Goal: Task Accomplishment & Management: Complete application form

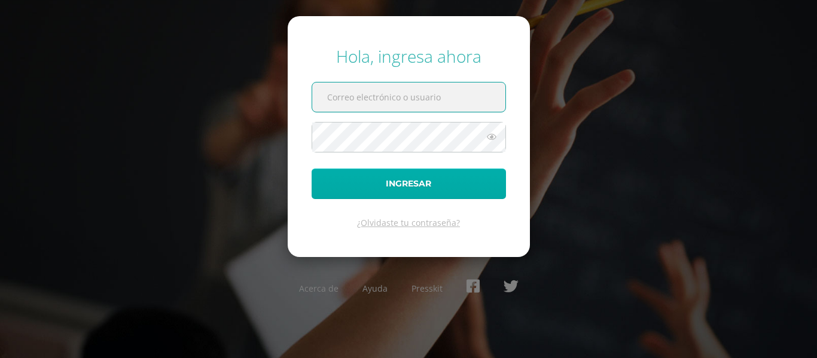
type input "[EMAIL_ADDRESS][DOMAIN_NAME]"
click at [422, 176] on button "Ingresar" at bounding box center [409, 184] width 194 height 31
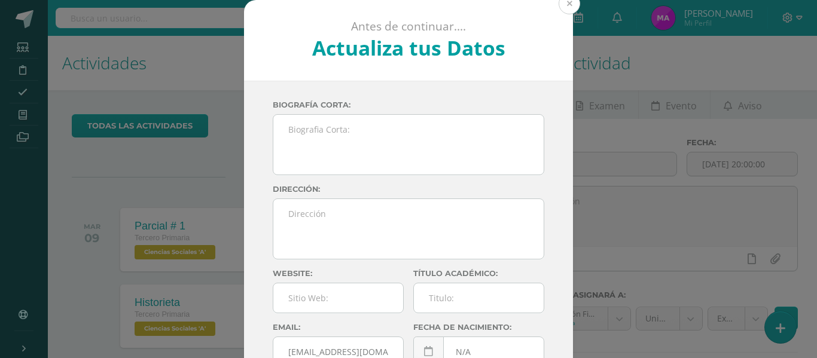
click at [568, 8] on button at bounding box center [570, 4] width 22 height 22
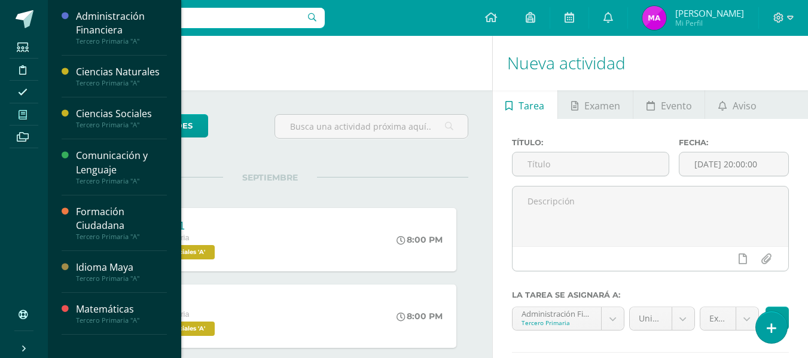
click at [18, 113] on span at bounding box center [23, 114] width 27 height 16
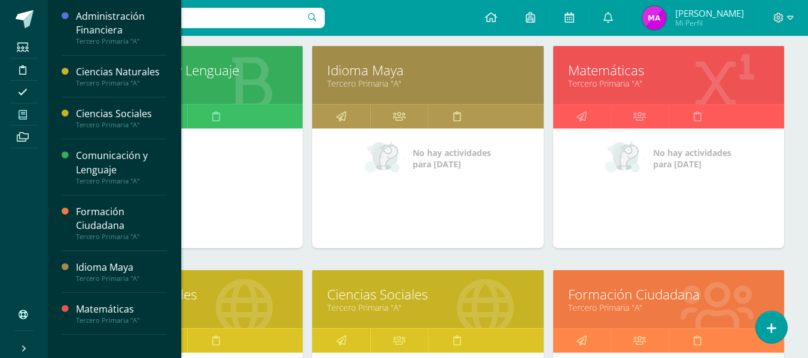
scroll to position [299, 0]
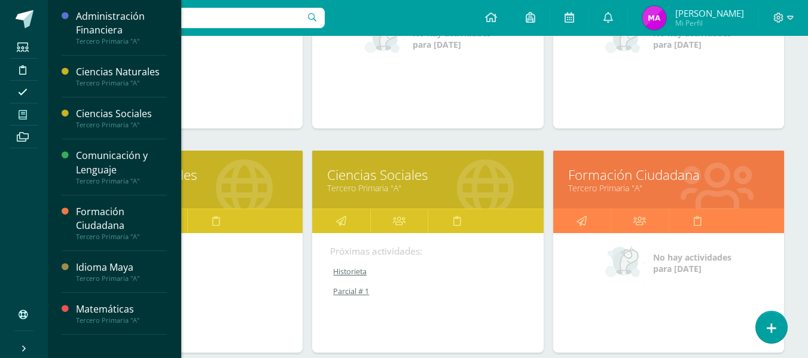
click at [429, 169] on link "Ciencias Sociales" at bounding box center [427, 175] width 201 height 19
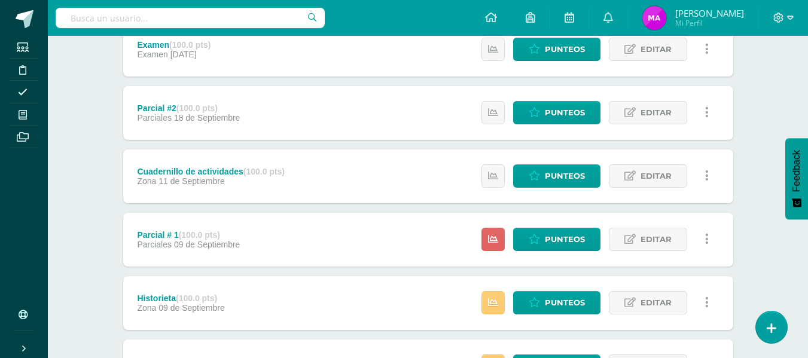
scroll to position [239, 0]
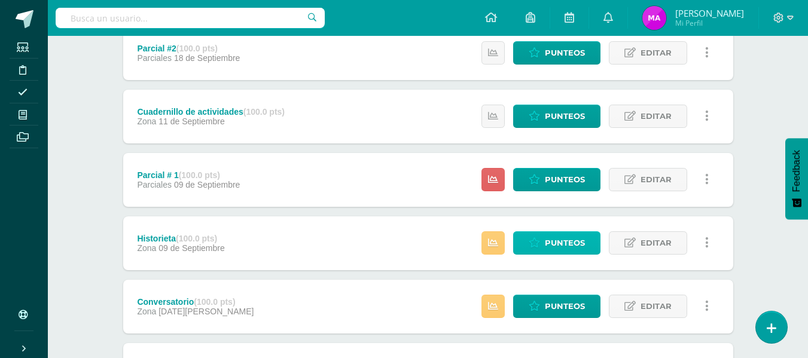
click at [559, 234] on span "Punteos" at bounding box center [565, 243] width 40 height 22
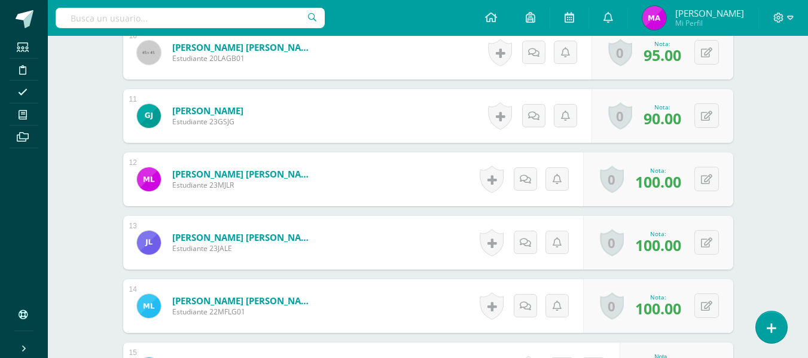
scroll to position [1092, 0]
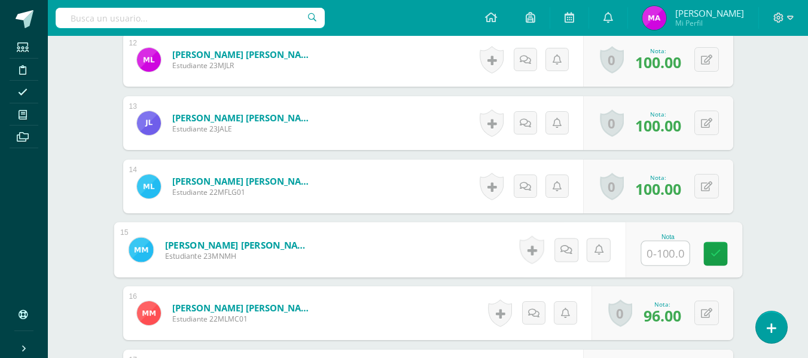
click at [666, 254] on input "text" at bounding box center [665, 254] width 48 height 24
type input "100"
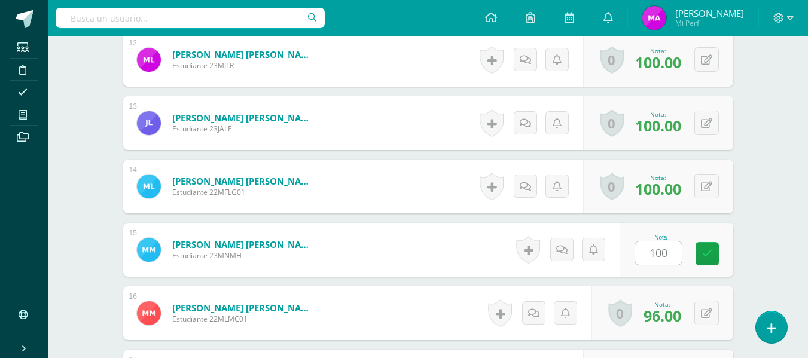
click at [764, 224] on div "Ciencias Sociales Tercero Primaria "A" Herramientas Detalle de asistencias Acti…" at bounding box center [428, 217] width 760 height 2547
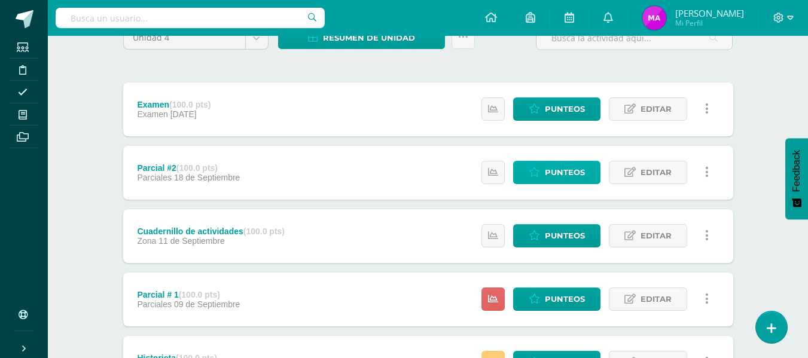
scroll to position [239, 0]
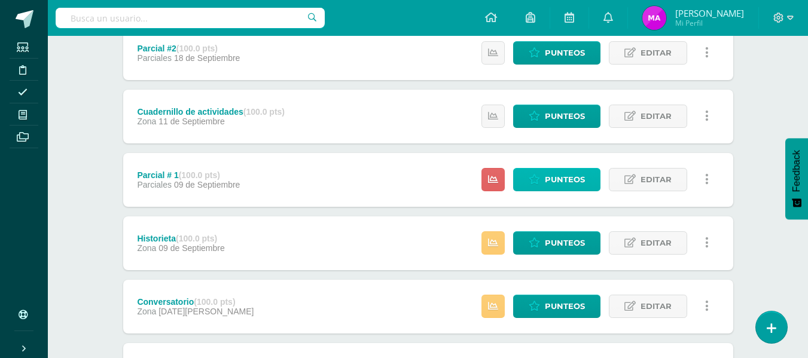
click at [566, 183] on span "Punteos" at bounding box center [565, 180] width 40 height 22
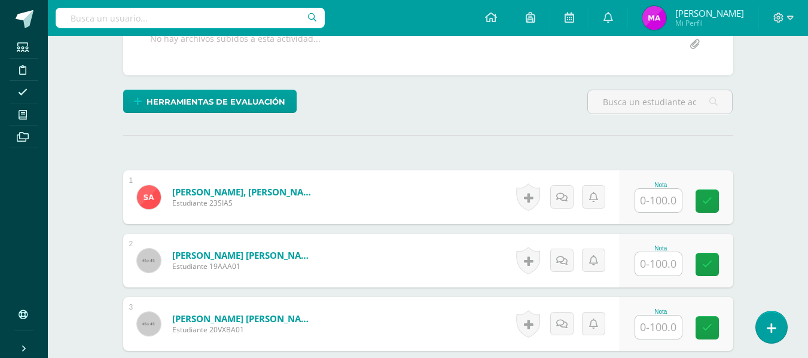
scroll to position [316, 0]
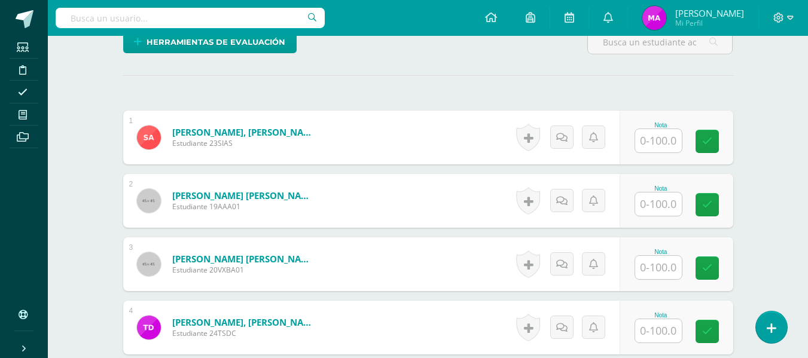
click at [660, 145] on input "text" at bounding box center [658, 140] width 47 height 23
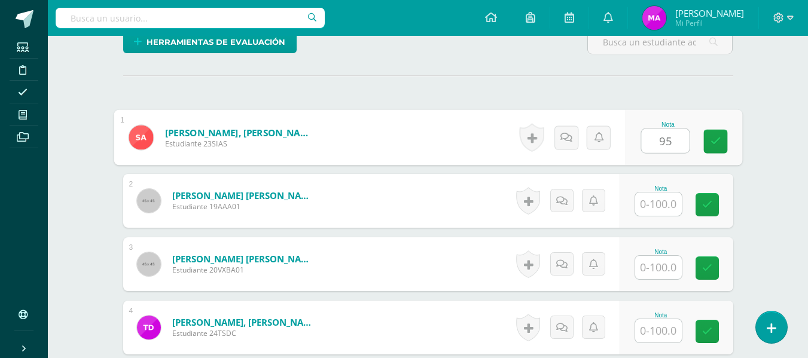
type input "95"
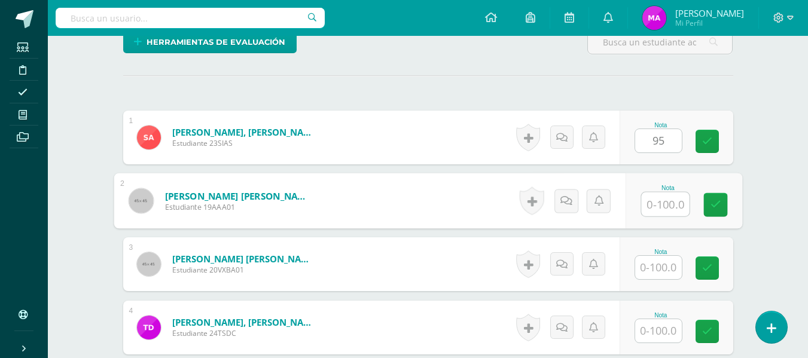
click at [655, 206] on input "text" at bounding box center [665, 205] width 48 height 24
type input "98"
click at [664, 257] on input "text" at bounding box center [658, 267] width 47 height 23
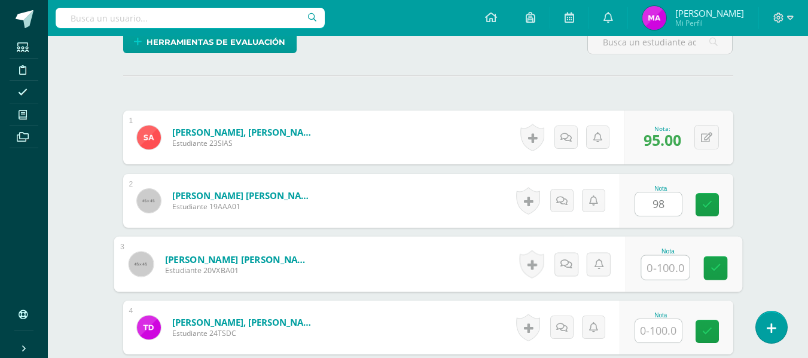
scroll to position [436, 0]
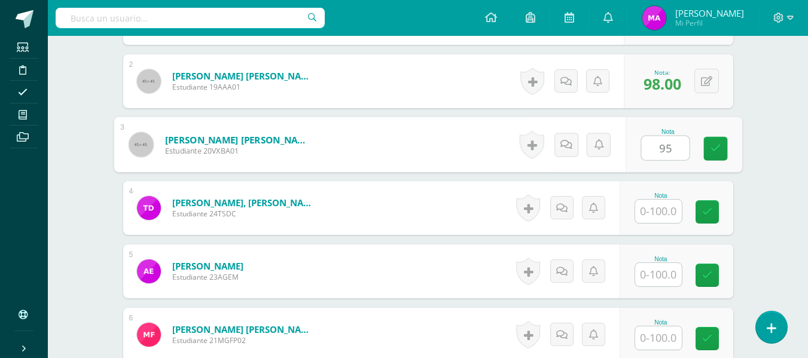
type input "95"
click at [660, 217] on input "text" at bounding box center [658, 211] width 47 height 23
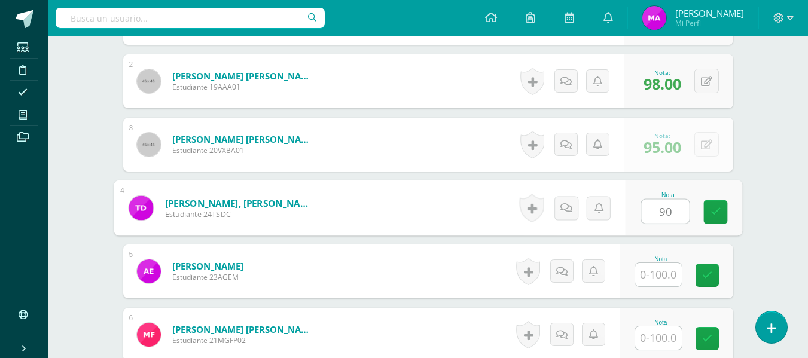
type input "90"
click at [665, 282] on input "text" at bounding box center [658, 274] width 47 height 23
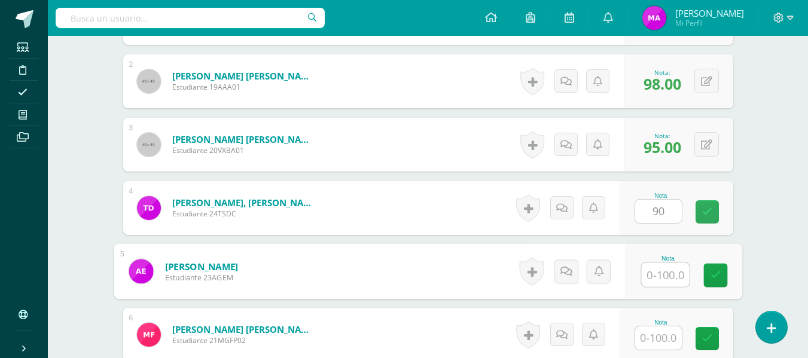
scroll to position [556, 0]
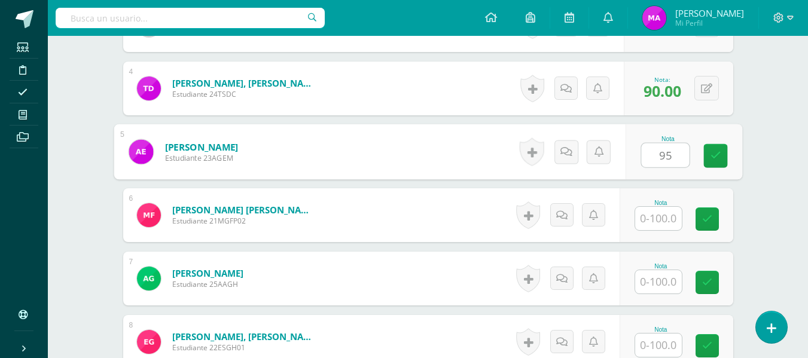
type input "95"
click at [663, 221] on input "text" at bounding box center [658, 218] width 47 height 23
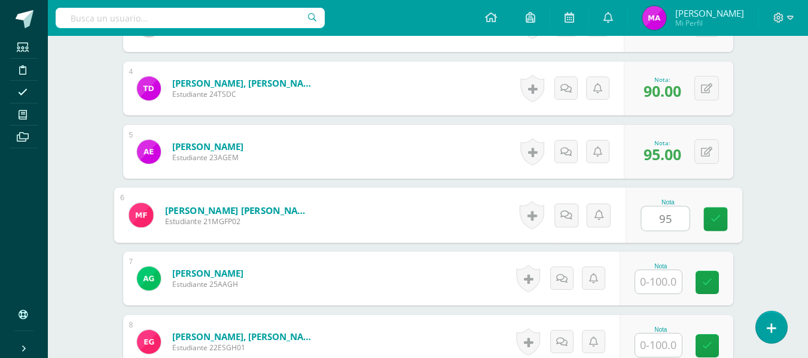
type input "95"
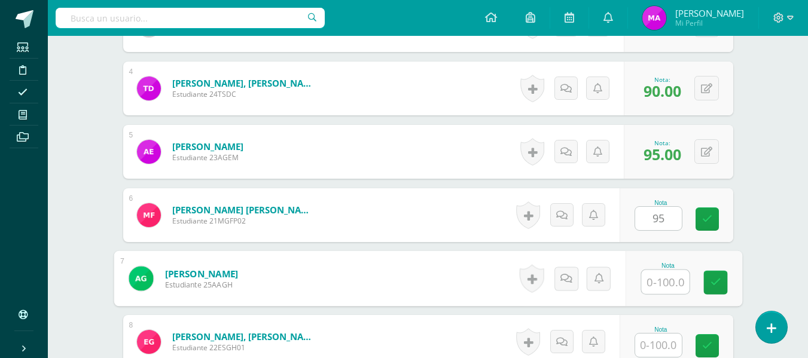
click at [669, 281] on input "text" at bounding box center [665, 282] width 48 height 24
type input "96"
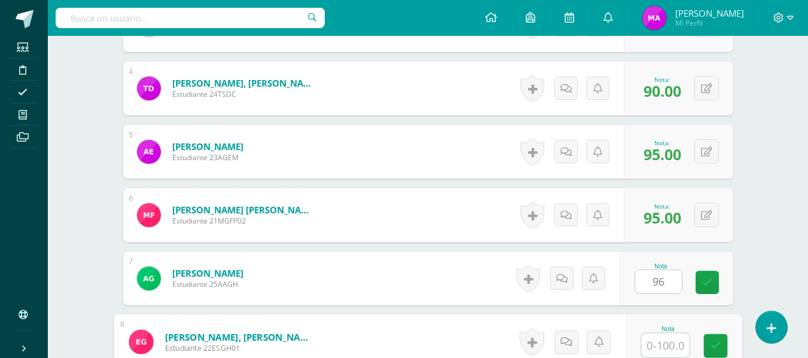
click at [666, 342] on input "text" at bounding box center [665, 346] width 48 height 24
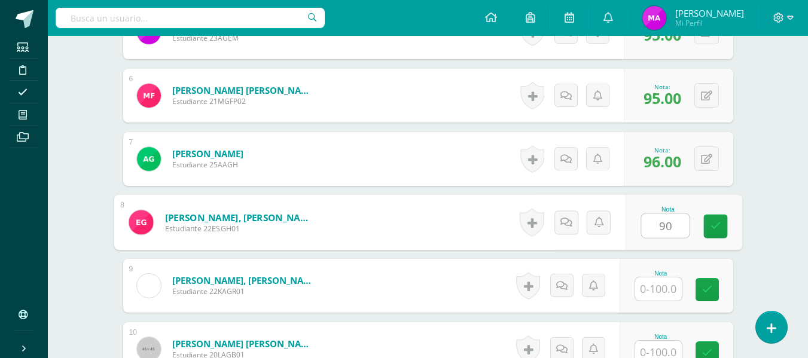
scroll to position [735, 0]
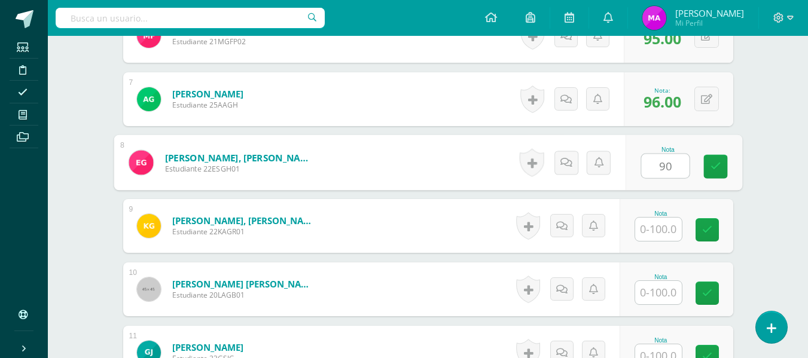
type input "90"
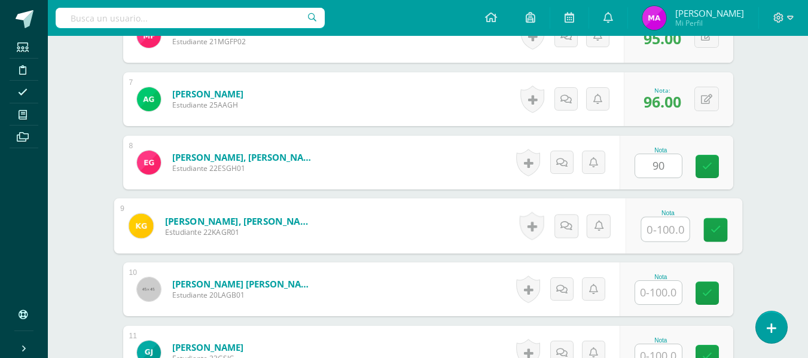
click at [667, 231] on input "text" at bounding box center [665, 230] width 48 height 24
type input "95"
click at [660, 292] on input "text" at bounding box center [658, 292] width 47 height 23
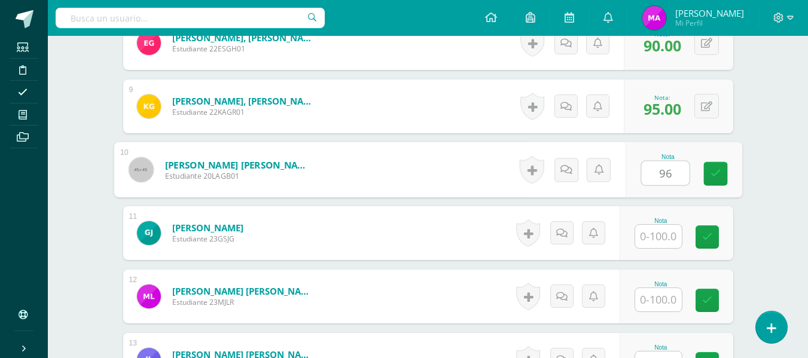
scroll to position [974, 0]
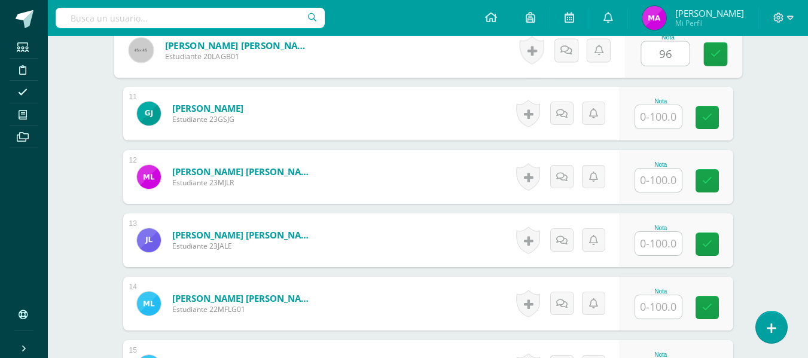
type input "96"
click at [670, 115] on input "text" at bounding box center [658, 116] width 47 height 23
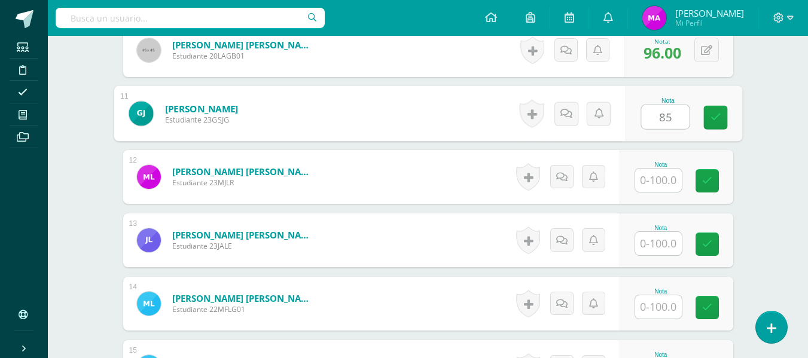
type input "85"
click at [656, 179] on input "text" at bounding box center [658, 180] width 47 height 23
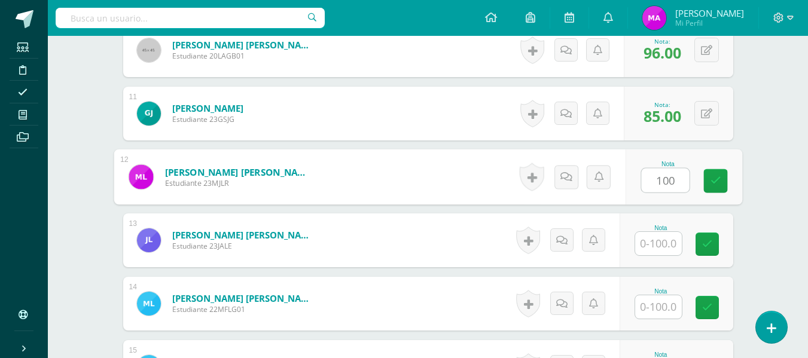
type input "100"
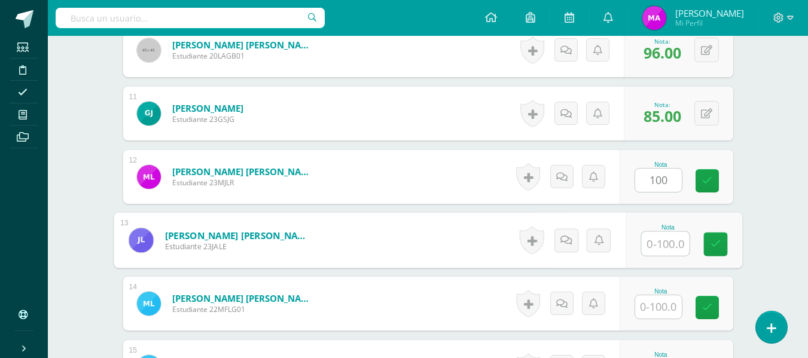
click at [666, 236] on input "text" at bounding box center [665, 244] width 48 height 24
type input "96"
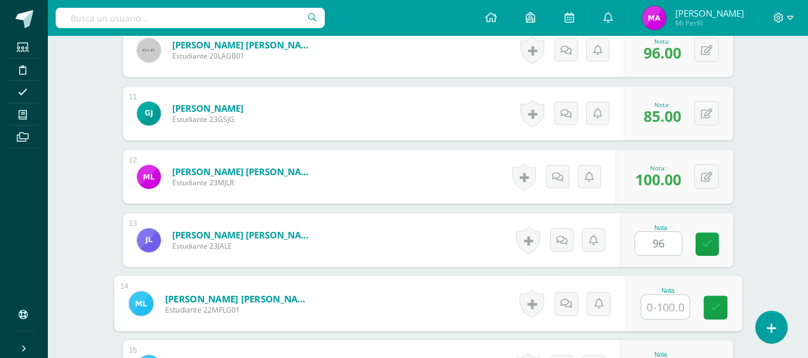
click at [660, 302] on input "text" at bounding box center [665, 307] width 48 height 24
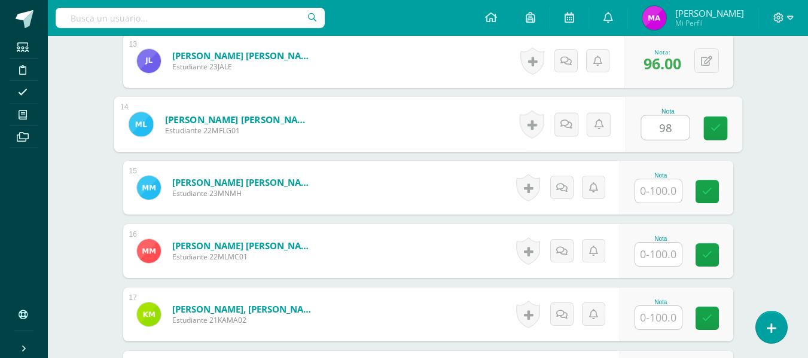
type input "98"
click at [669, 194] on input "text" at bounding box center [658, 190] width 47 height 23
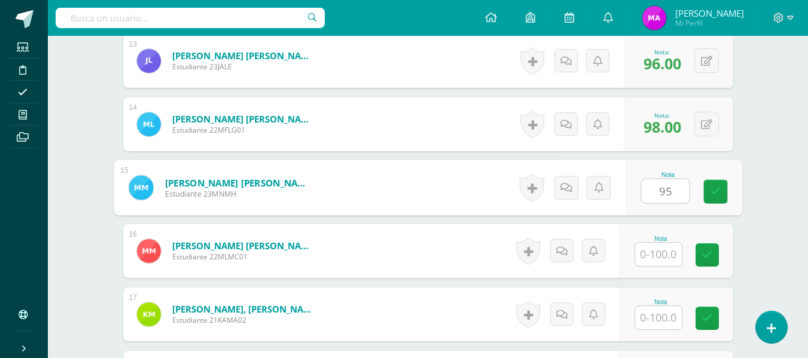
type input "95"
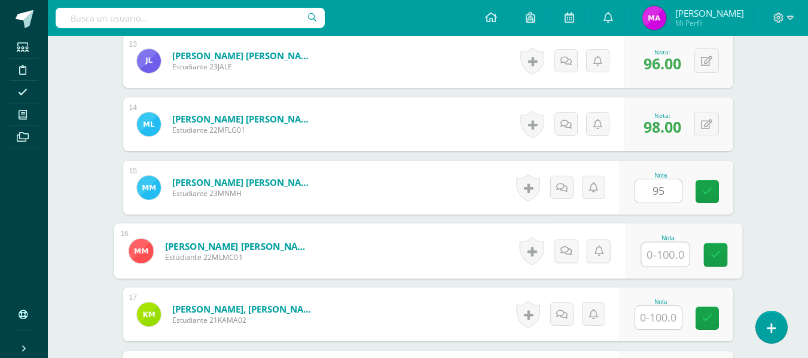
click at [669, 257] on input "text" at bounding box center [665, 255] width 48 height 24
type input "95"
click at [670, 312] on input "text" at bounding box center [658, 317] width 47 height 23
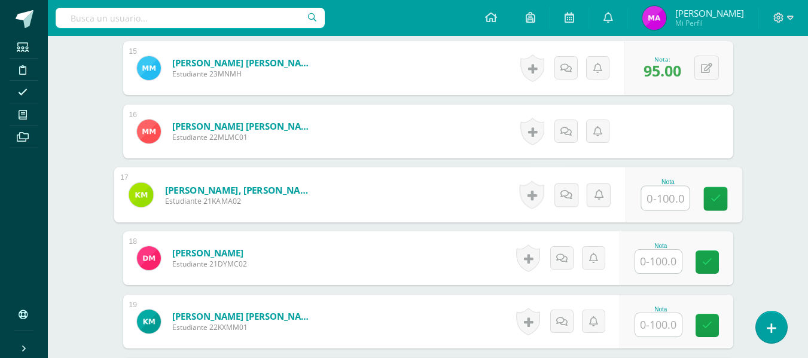
scroll to position [1333, 0]
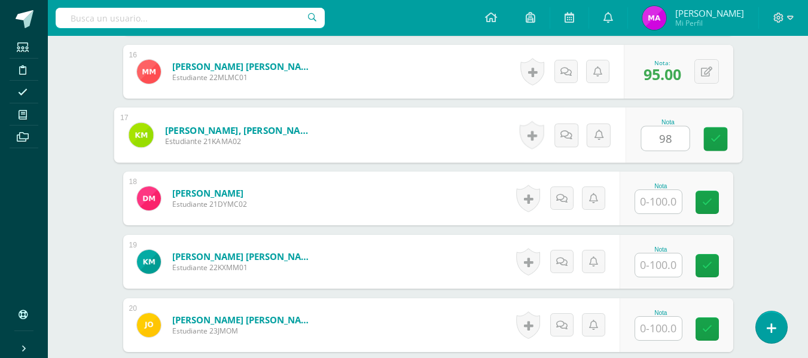
type input "98"
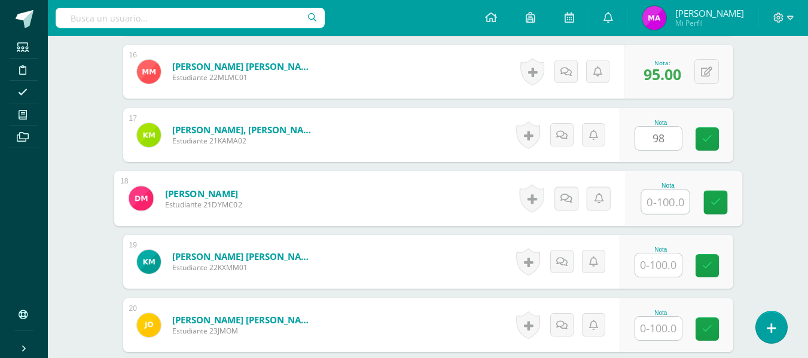
click at [660, 206] on input "text" at bounding box center [665, 202] width 48 height 24
type input "90"
click at [661, 270] on input "text" at bounding box center [658, 265] width 47 height 23
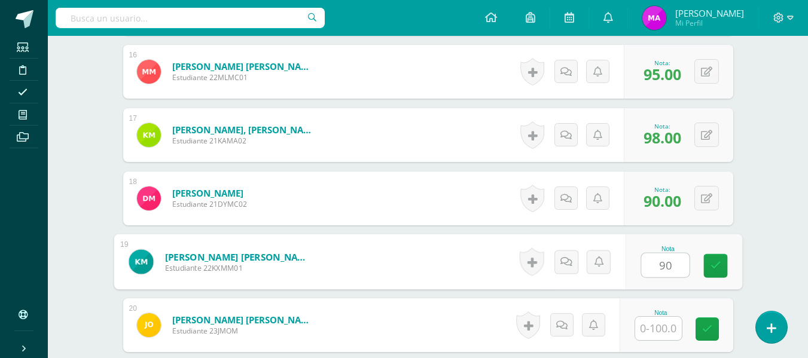
type input "90"
click at [667, 325] on input "text" at bounding box center [658, 328] width 47 height 23
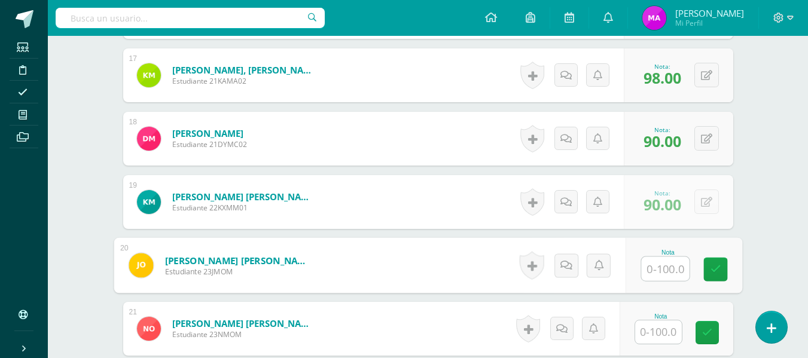
scroll to position [1453, 0]
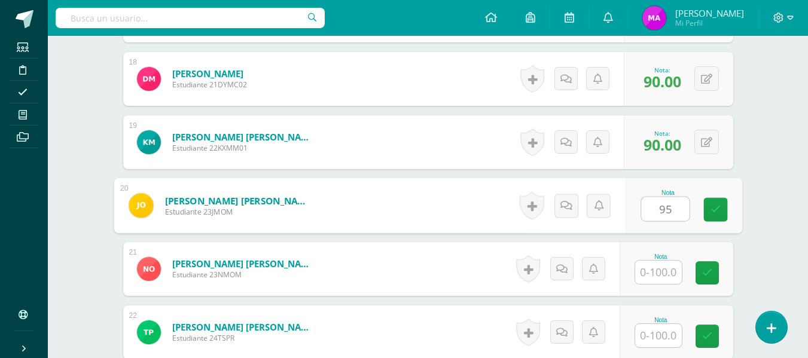
type input "95"
click at [663, 275] on input "text" at bounding box center [658, 272] width 47 height 23
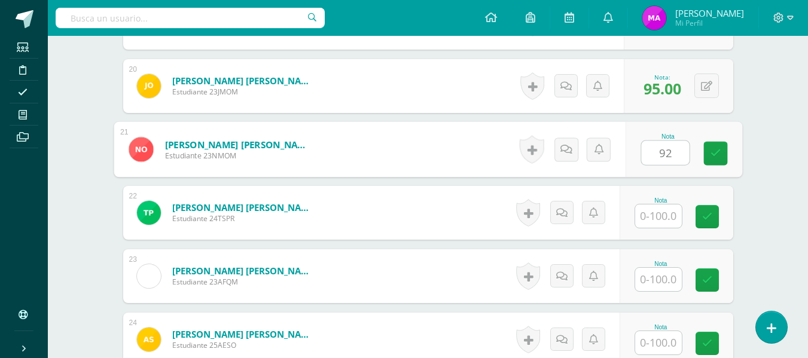
scroll to position [1632, 0]
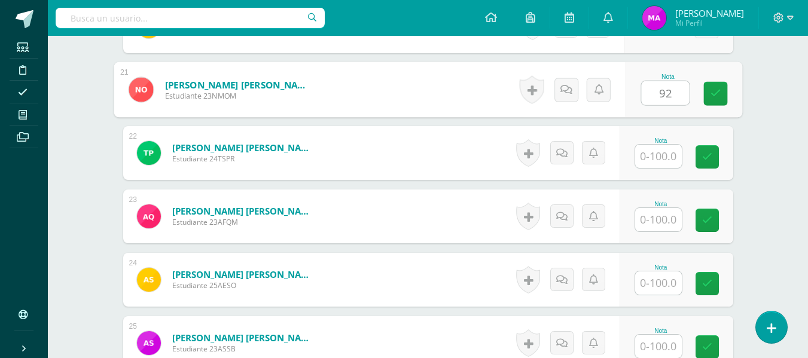
type input "92"
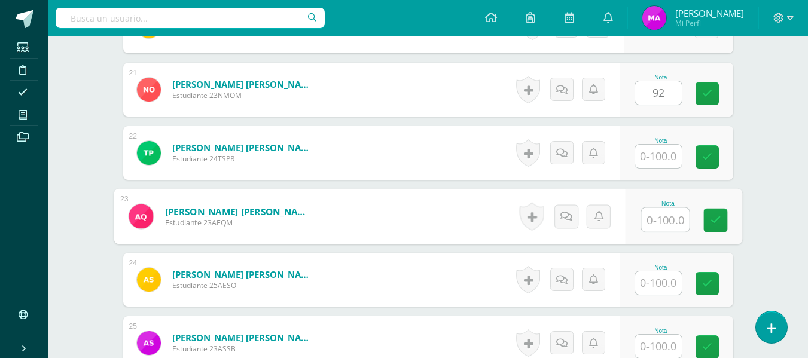
click at [664, 217] on input "text" at bounding box center [665, 220] width 48 height 24
type input "95"
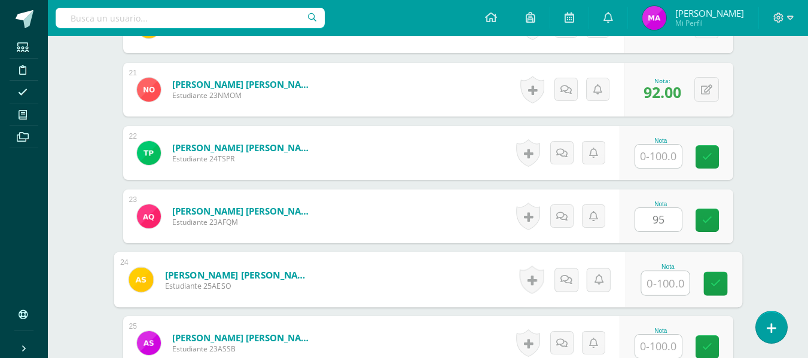
click at [662, 279] on input "text" at bounding box center [665, 284] width 48 height 24
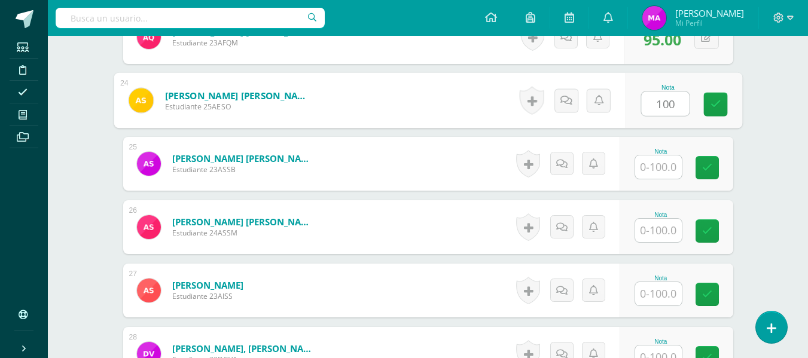
type input "100"
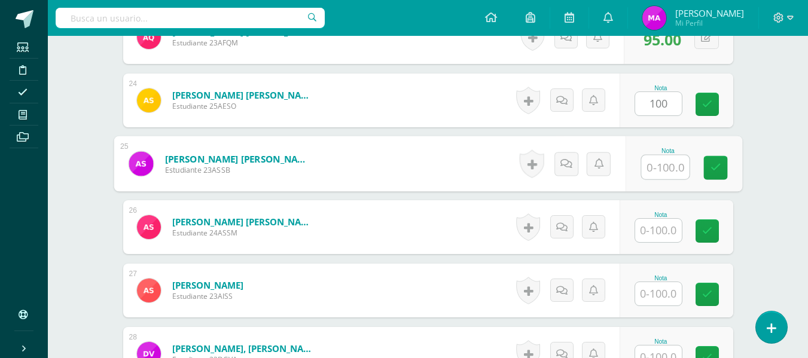
click at [663, 168] on input "text" at bounding box center [665, 168] width 48 height 24
type input "95"
click at [663, 228] on input "text" at bounding box center [658, 230] width 47 height 23
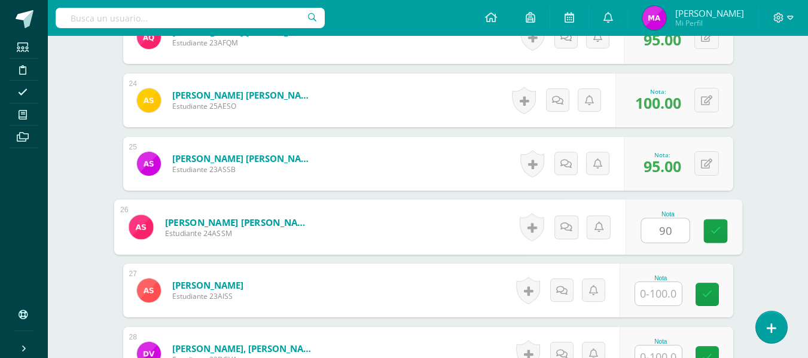
type input "90"
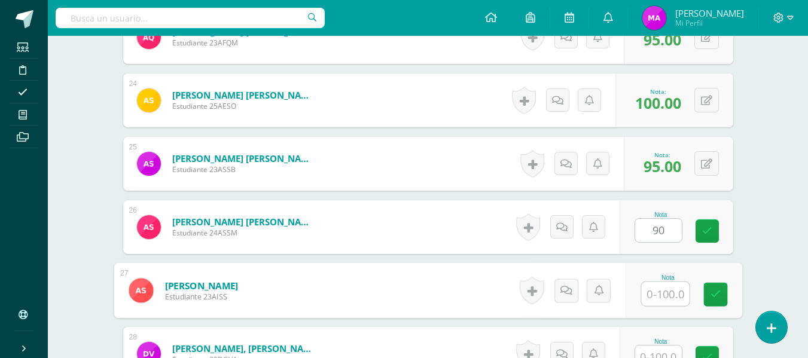
click at [662, 297] on input "text" at bounding box center [665, 294] width 48 height 24
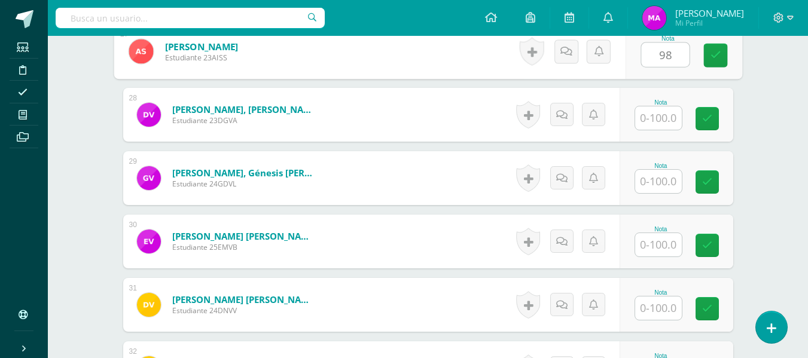
type input "98"
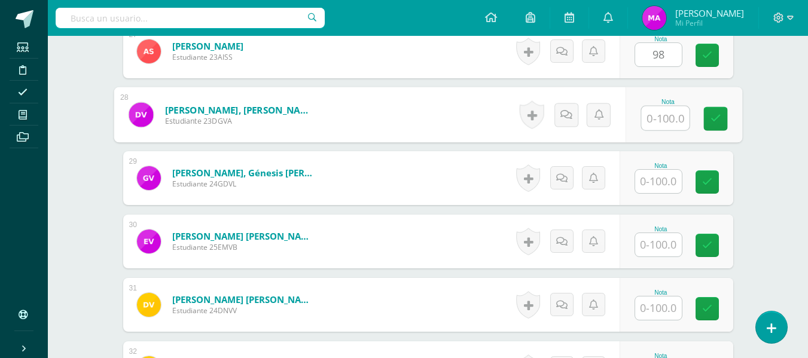
click at [664, 123] on input "text" at bounding box center [665, 118] width 48 height 24
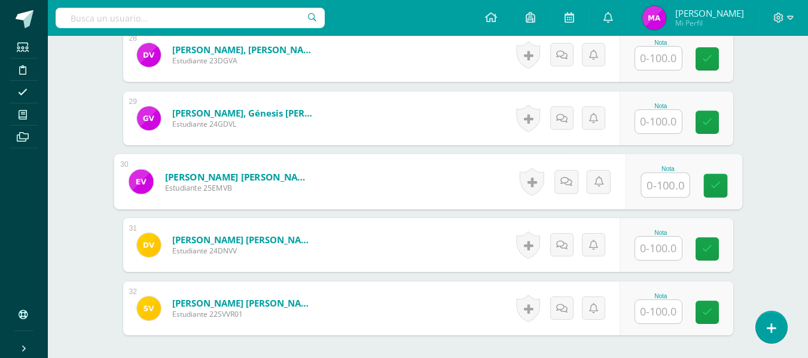
click at [664, 185] on input "text" at bounding box center [665, 185] width 48 height 24
type input "100"
click at [673, 244] on input "text" at bounding box center [658, 248] width 47 height 23
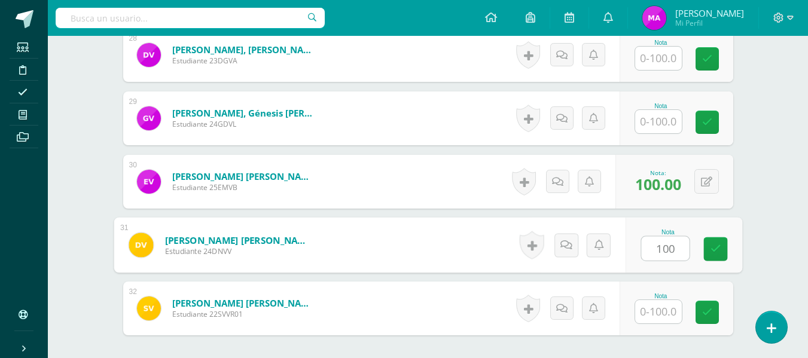
type input "100"
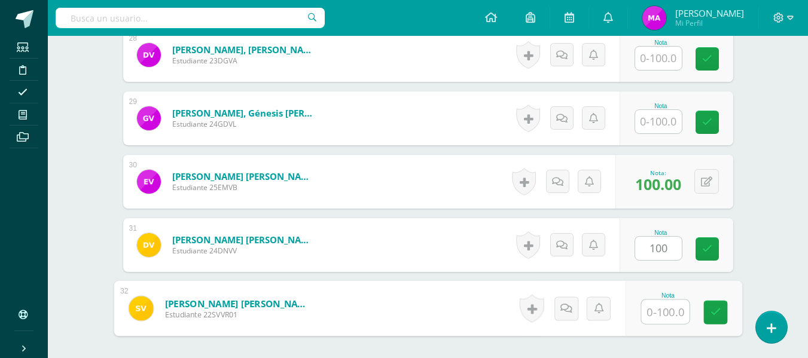
click at [664, 309] on input "text" at bounding box center [665, 312] width 48 height 24
type input "82"
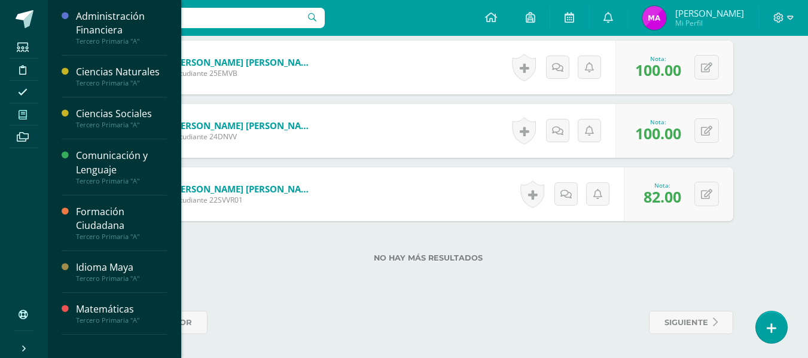
click at [22, 112] on icon at bounding box center [23, 115] width 8 height 10
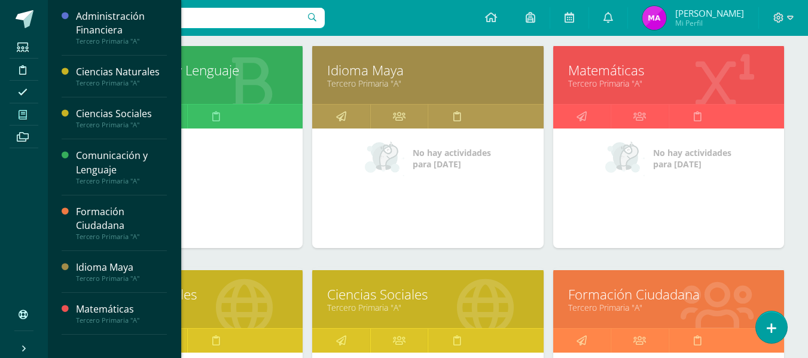
scroll to position [120, 0]
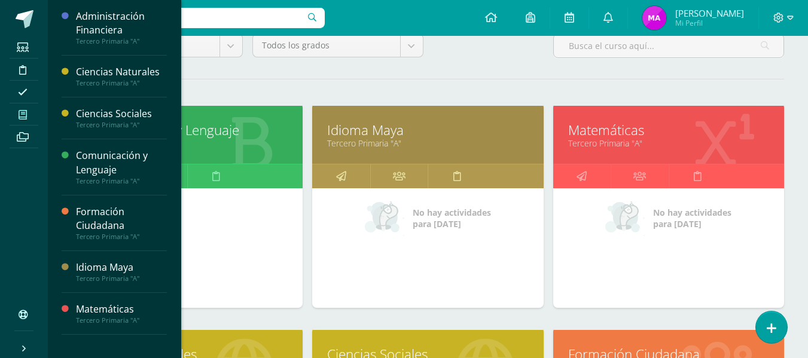
click at [447, 123] on link "Idioma Maya" at bounding box center [427, 130] width 201 height 19
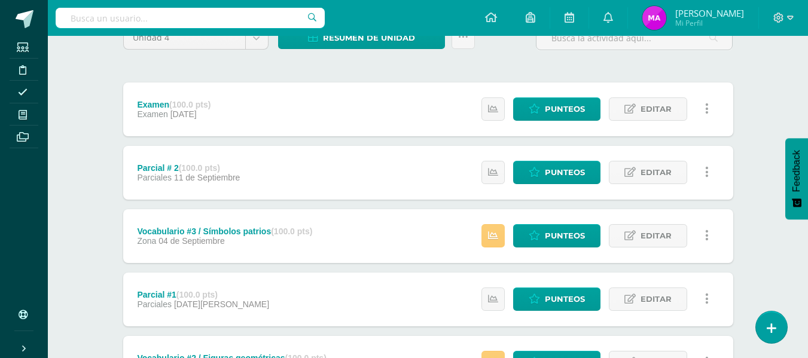
scroll to position [239, 0]
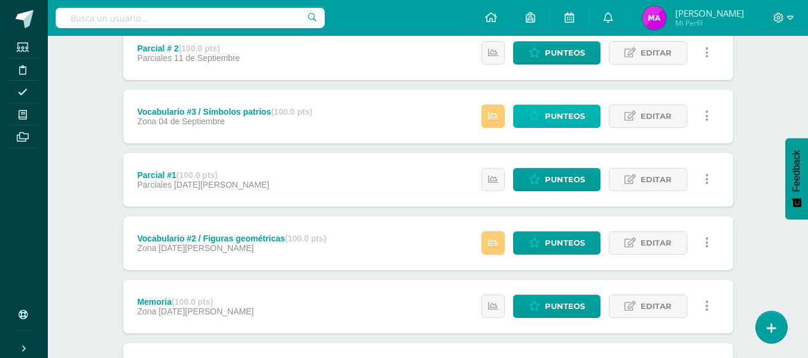
click at [552, 115] on span "Punteos" at bounding box center [565, 116] width 40 height 22
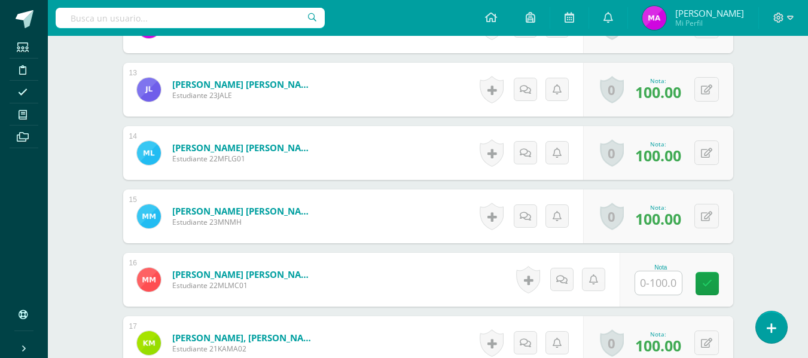
scroll to position [1256, 0]
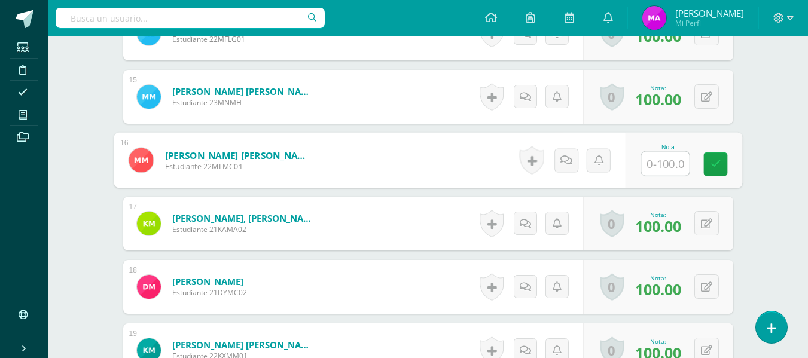
click at [663, 164] on input "text" at bounding box center [665, 164] width 48 height 24
type input "100"
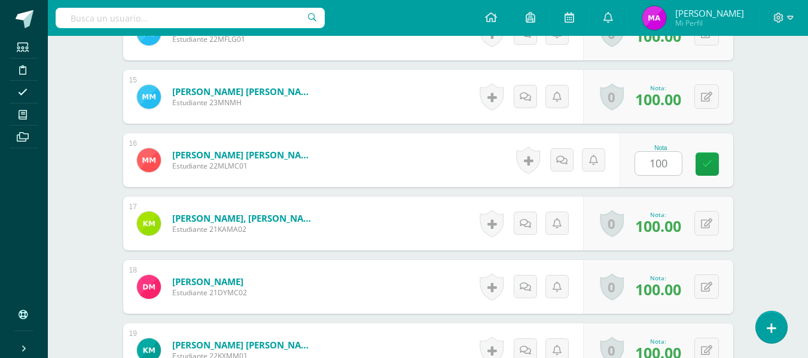
click at [749, 112] on div "¿Estás seguro que quieres eliminar esta actividad? Esto borrará la actividad y …" at bounding box center [428, 100] width 658 height 2476
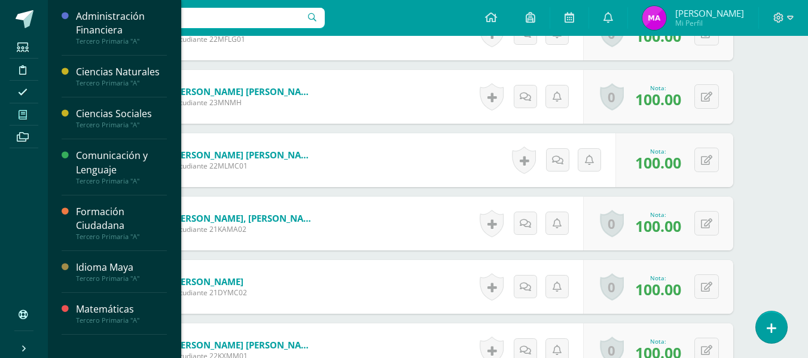
click at [20, 114] on icon at bounding box center [23, 115] width 8 height 10
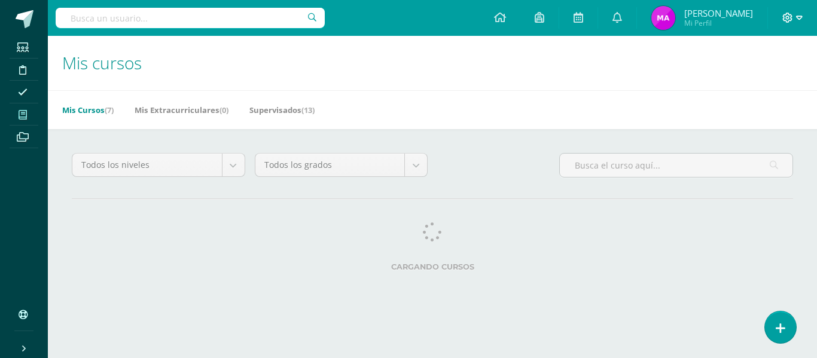
click at [786, 14] on icon at bounding box center [787, 18] width 11 height 11
click at [749, 83] on span "Cerrar sesión" at bounding box center [761, 81] width 54 height 11
